Goal: Submit feedback/report problem

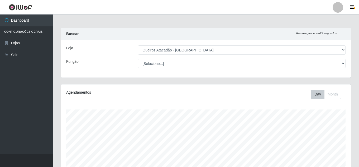
select select "225"
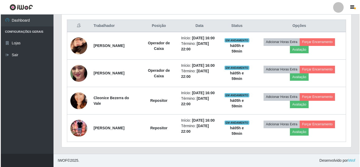
scroll to position [109, 290]
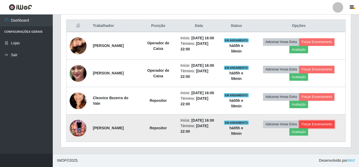
click at [323, 122] on button "Forçar Encerramento" at bounding box center [316, 123] width 35 height 7
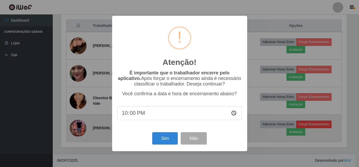
scroll to position [109, 287]
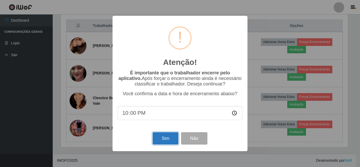
click at [165, 140] on button "Sim" at bounding box center [166, 138] width 26 height 12
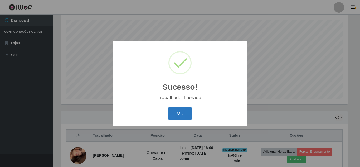
click at [179, 116] on button "OK" at bounding box center [180, 113] width 25 height 12
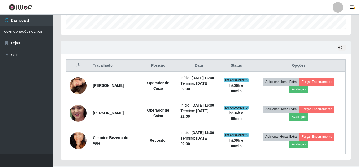
scroll to position [172, 0]
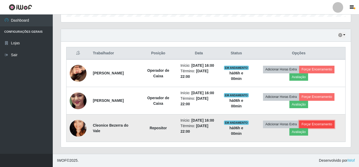
click at [327, 125] on button "Forçar Encerramento" at bounding box center [316, 123] width 35 height 7
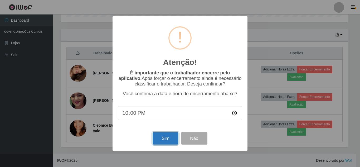
click at [163, 140] on button "Sim" at bounding box center [166, 138] width 26 height 12
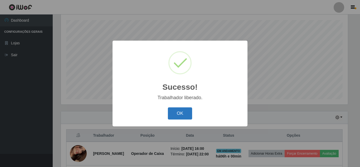
click at [174, 116] on button "OK" at bounding box center [180, 113] width 25 height 12
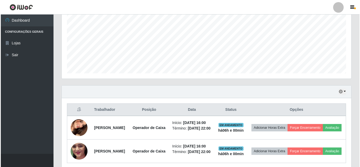
scroll to position [144, 0]
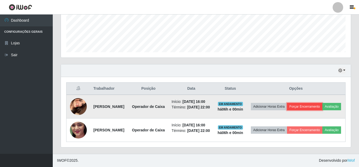
click at [322, 103] on button "Forçar Encerramento" at bounding box center [304, 106] width 35 height 7
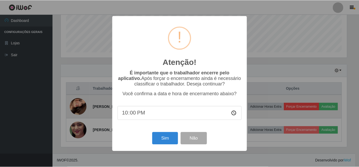
scroll to position [109, 287]
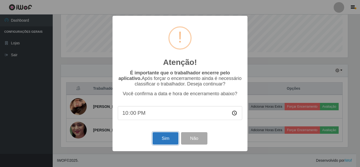
click at [166, 141] on button "Sim" at bounding box center [166, 138] width 26 height 12
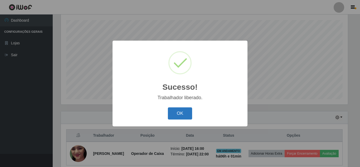
click at [176, 112] on button "OK" at bounding box center [180, 113] width 25 height 12
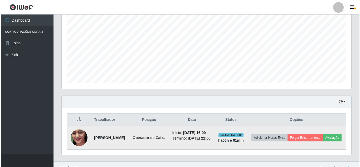
scroll to position [117, 0]
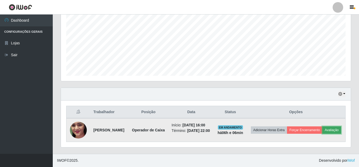
click at [322, 133] on button "Avaliação" at bounding box center [331, 129] width 19 height 7
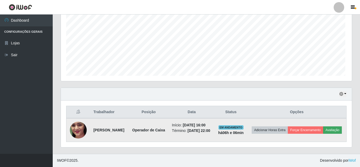
scroll to position [109, 287]
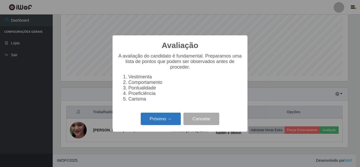
click at [160, 125] on button "Próximo →" at bounding box center [161, 119] width 40 height 12
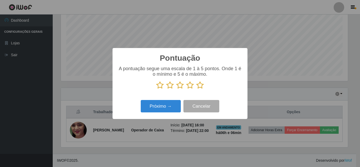
scroll to position [263414, 263236]
click at [198, 86] on icon at bounding box center [199, 85] width 7 height 8
click at [196, 89] on input "radio" at bounding box center [196, 89] width 0 height 0
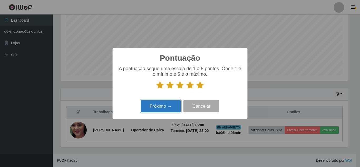
click at [166, 106] on button "Próximo →" at bounding box center [161, 106] width 40 height 12
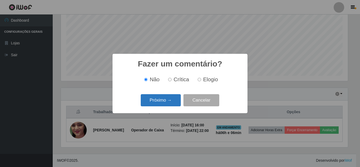
click at [159, 101] on button "Próximo →" at bounding box center [161, 100] width 40 height 12
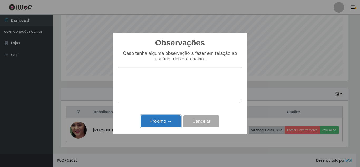
click at [156, 123] on button "Próximo →" at bounding box center [161, 121] width 40 height 12
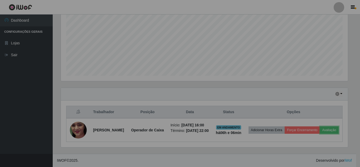
scroll to position [109, 290]
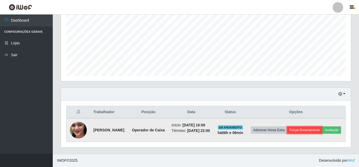
click at [317, 126] on button "Forçar Encerramento" at bounding box center [304, 129] width 35 height 7
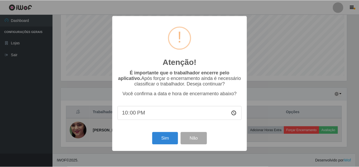
scroll to position [109, 287]
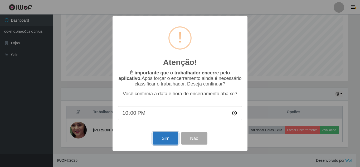
click at [170, 139] on button "Sim" at bounding box center [166, 138] width 26 height 12
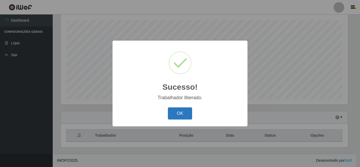
click at [186, 115] on button "OK" at bounding box center [180, 113] width 25 height 12
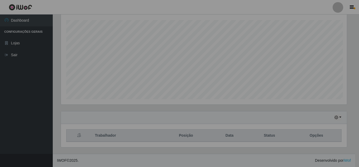
scroll to position [109, 290]
